Goal: Navigation & Orientation: Find specific page/section

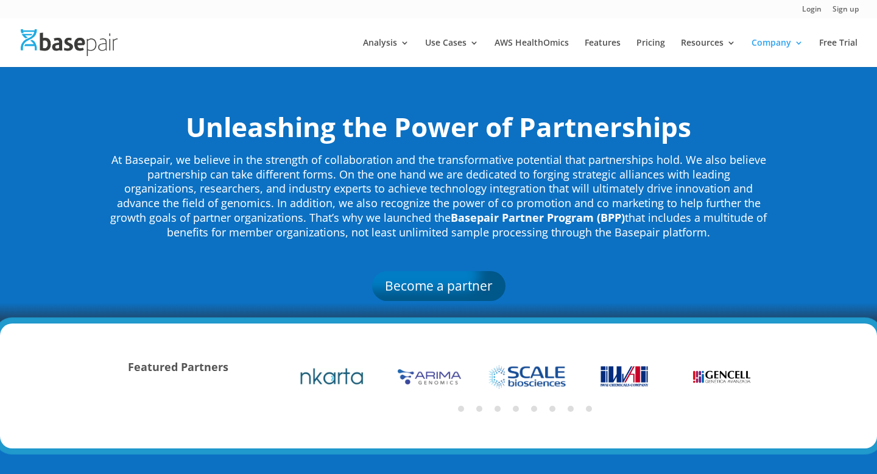
click at [0, 2] on div "Login Sign up" at bounding box center [438, 9] width 877 height 18
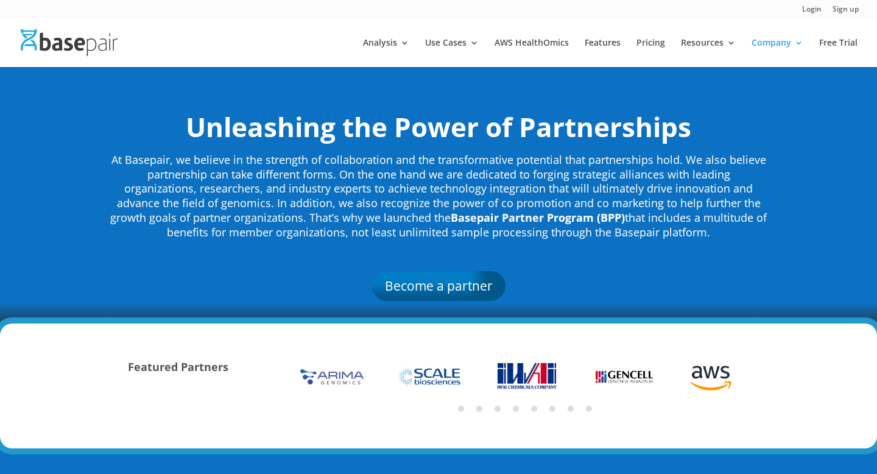
click at [0, 10] on div "Login Sign up" at bounding box center [438, 9] width 877 height 18
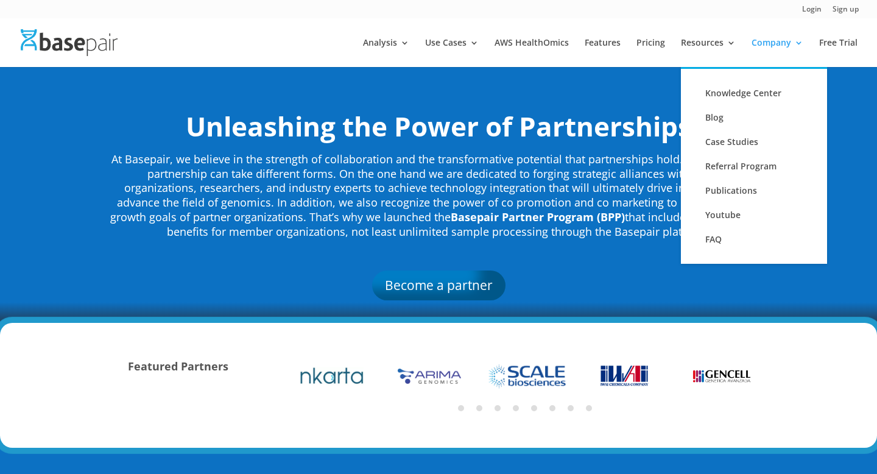
click at [740, 46] on li "Resources Knowledge Center Blog Case Studies Referral Program Publications Yout…" at bounding box center [715, 52] width 68 height 29
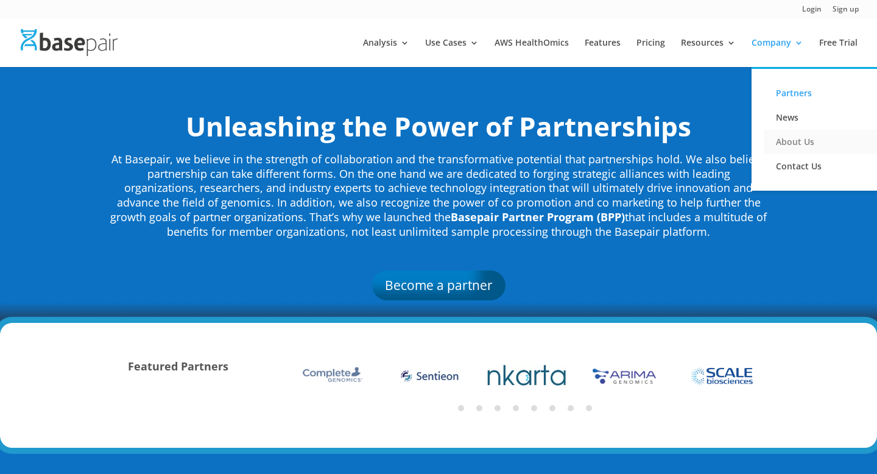
click at [792, 138] on link "About Us" at bounding box center [825, 142] width 122 height 24
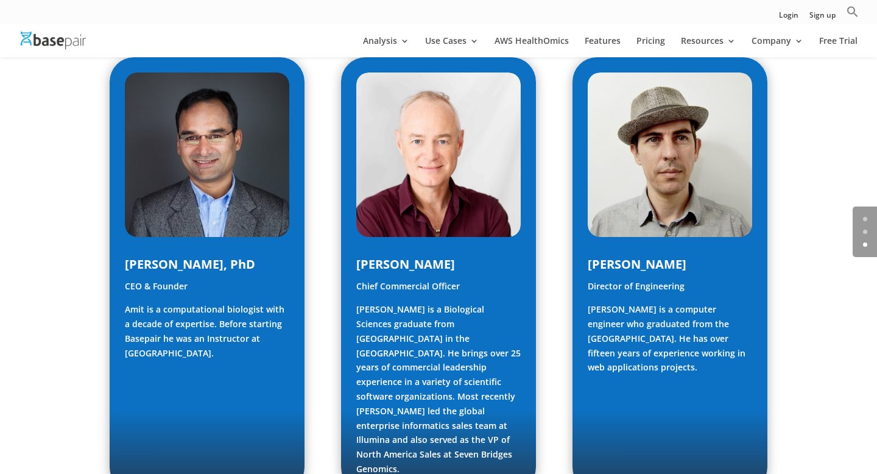
scroll to position [619, 0]
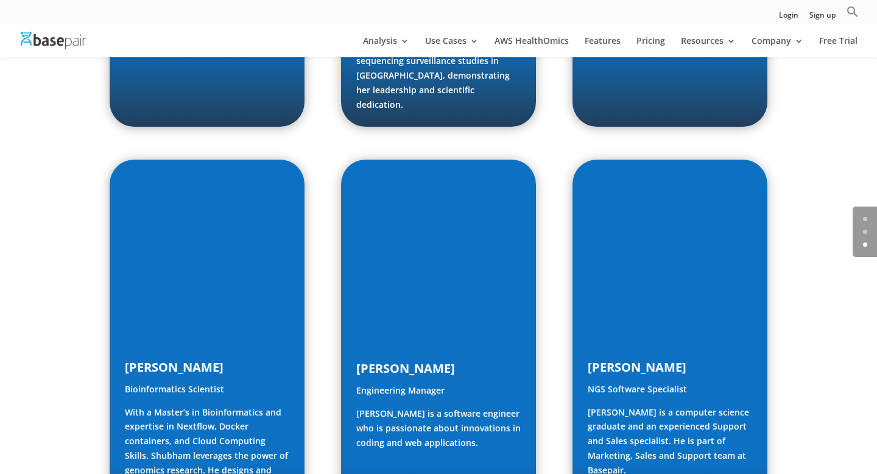
scroll to position [1552, 0]
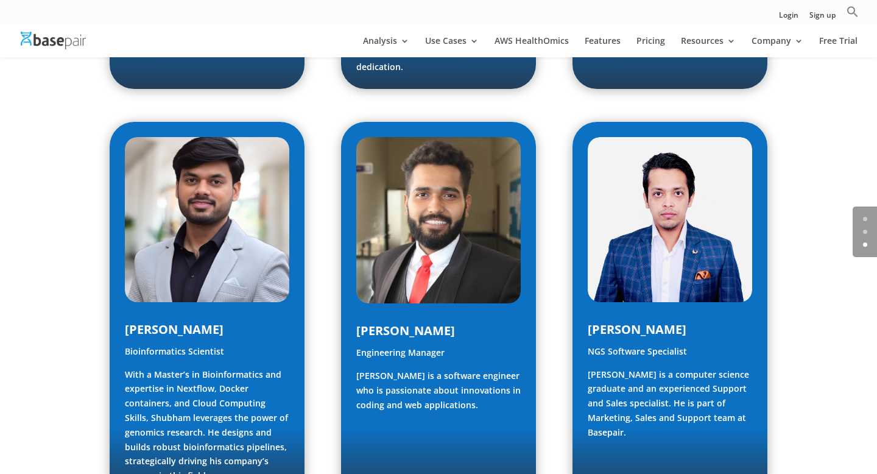
scroll to position [1565, 0]
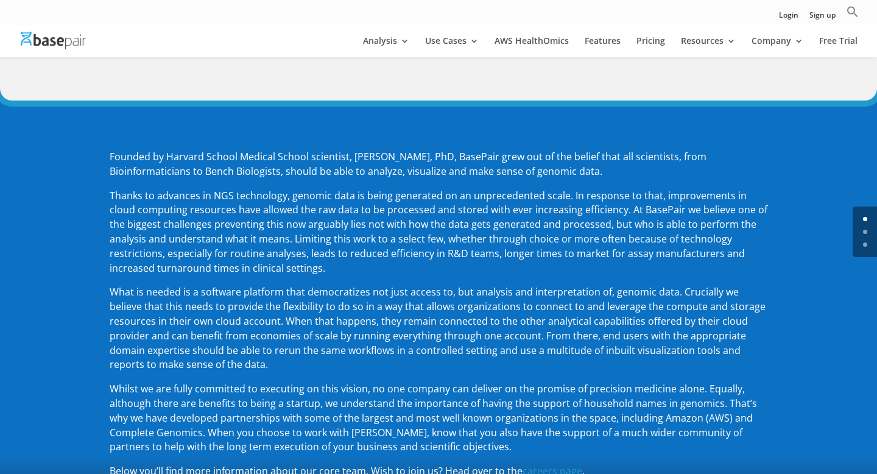
scroll to position [0, 0]
